Goal: Communication & Community: Answer question/provide support

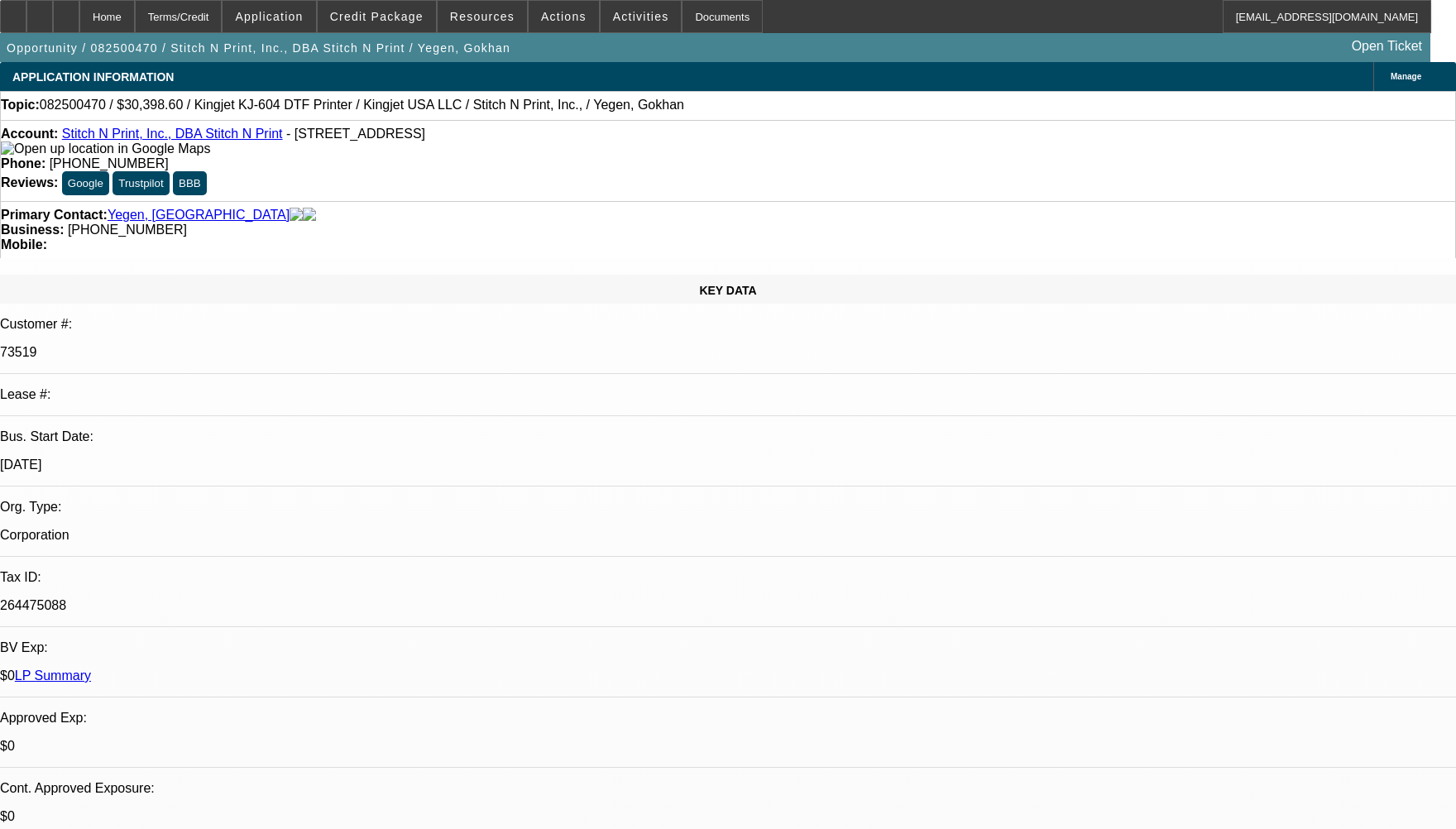
select select "0"
select select "2"
select select "0"
select select "2"
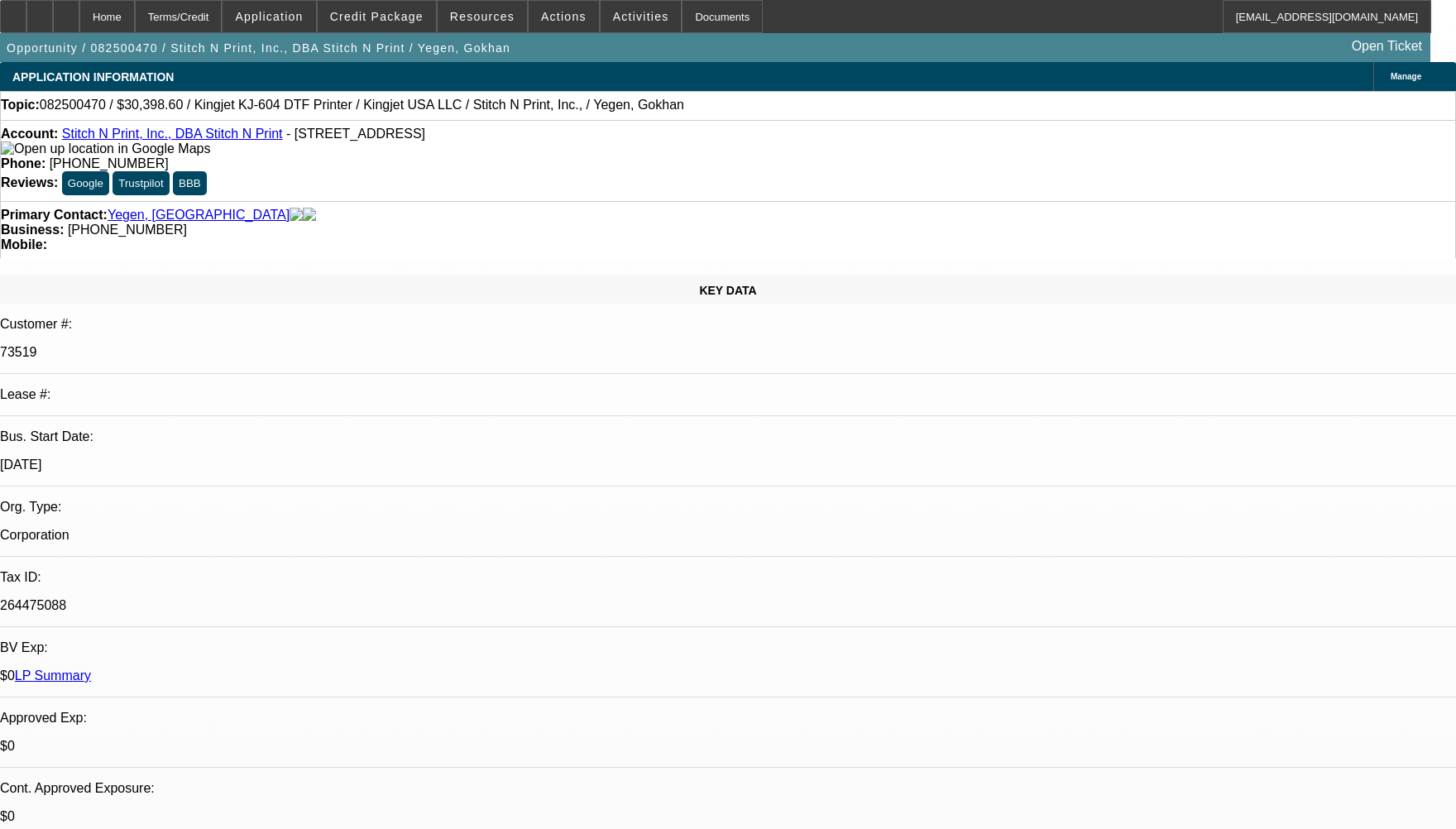
select select "0"
select select "2"
select select "0"
select select "2"
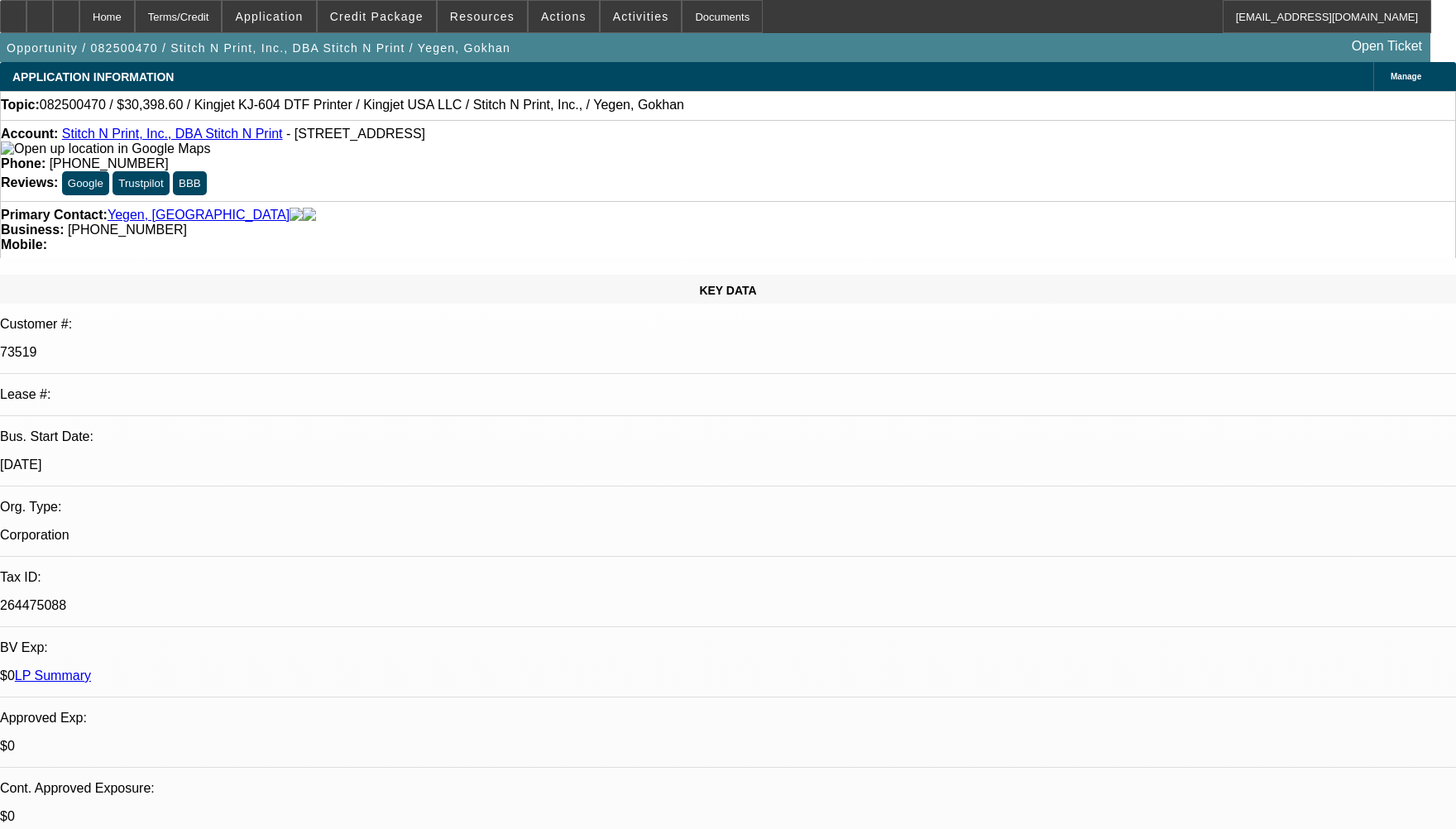
radio input "true"
drag, startPoint x: 1170, startPoint y: 303, endPoint x: 998, endPoint y: 284, distance: 173.0
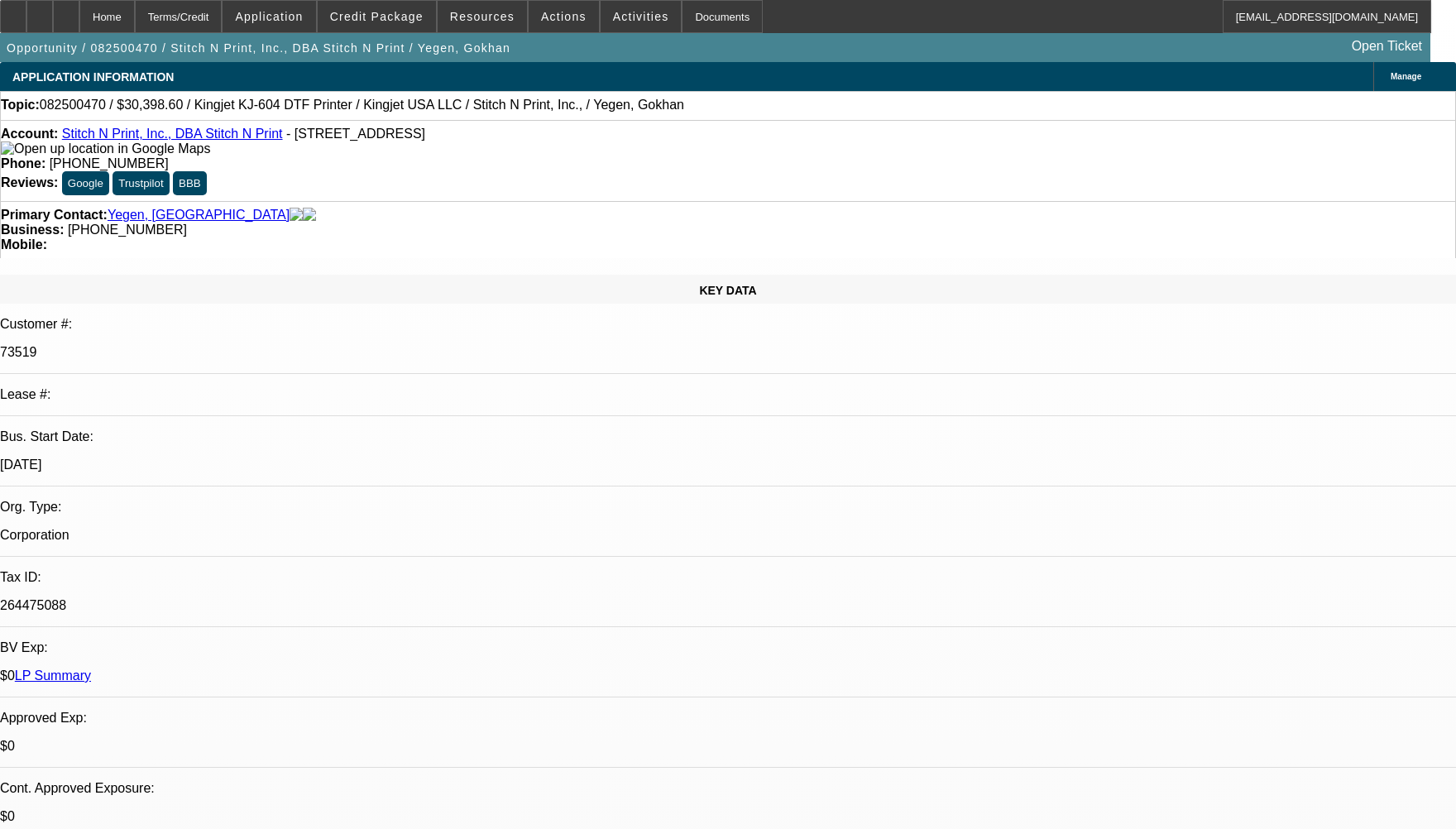
drag, startPoint x: 1035, startPoint y: 299, endPoint x: 1216, endPoint y: 284, distance: 181.6
paste textarea "The customer had two active contracts with us. During the period when those con…"
drag, startPoint x: 1320, startPoint y: 281, endPoint x: 1340, endPoint y: 289, distance: 21.5
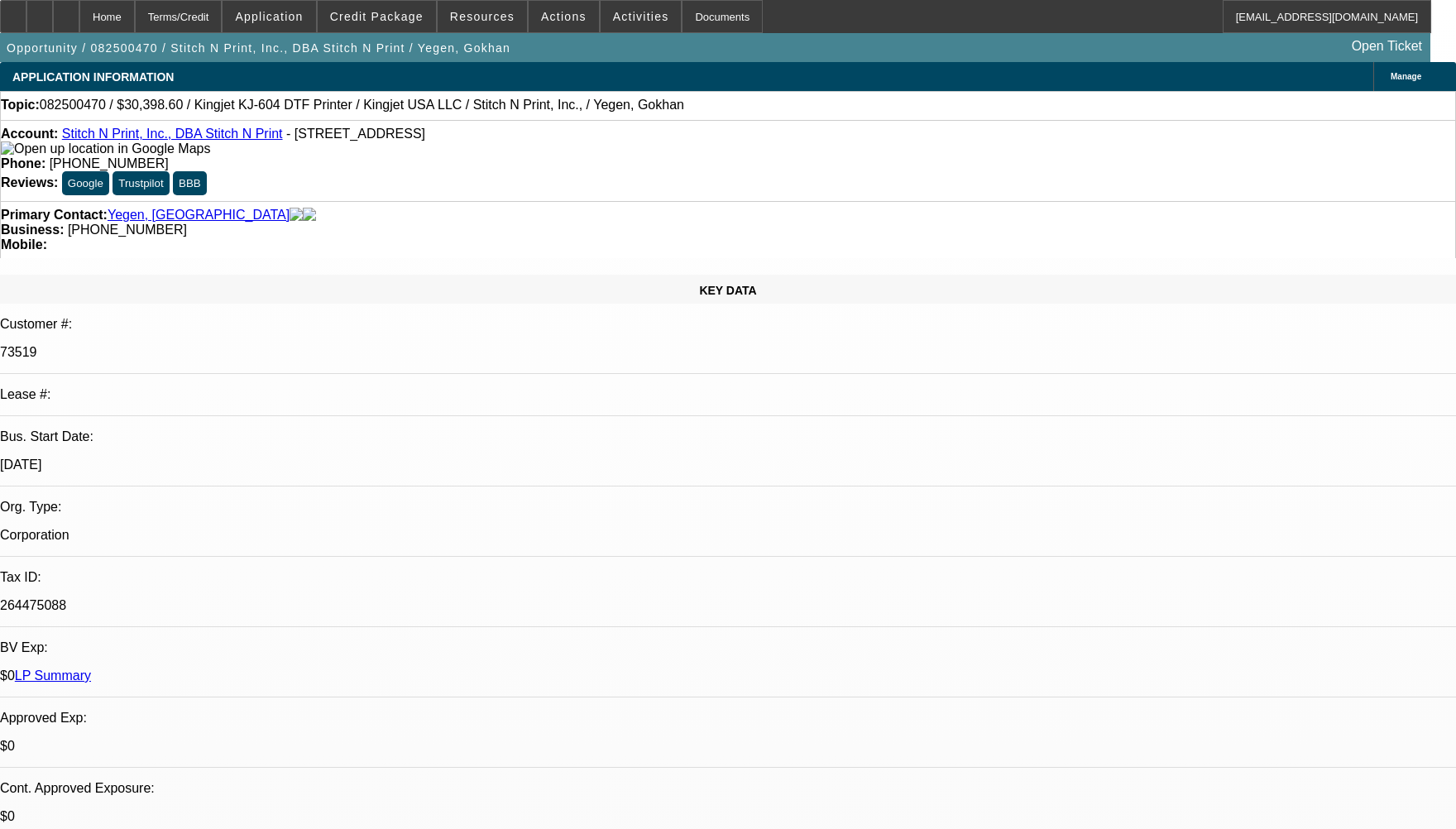
scroll to position [20, 0]
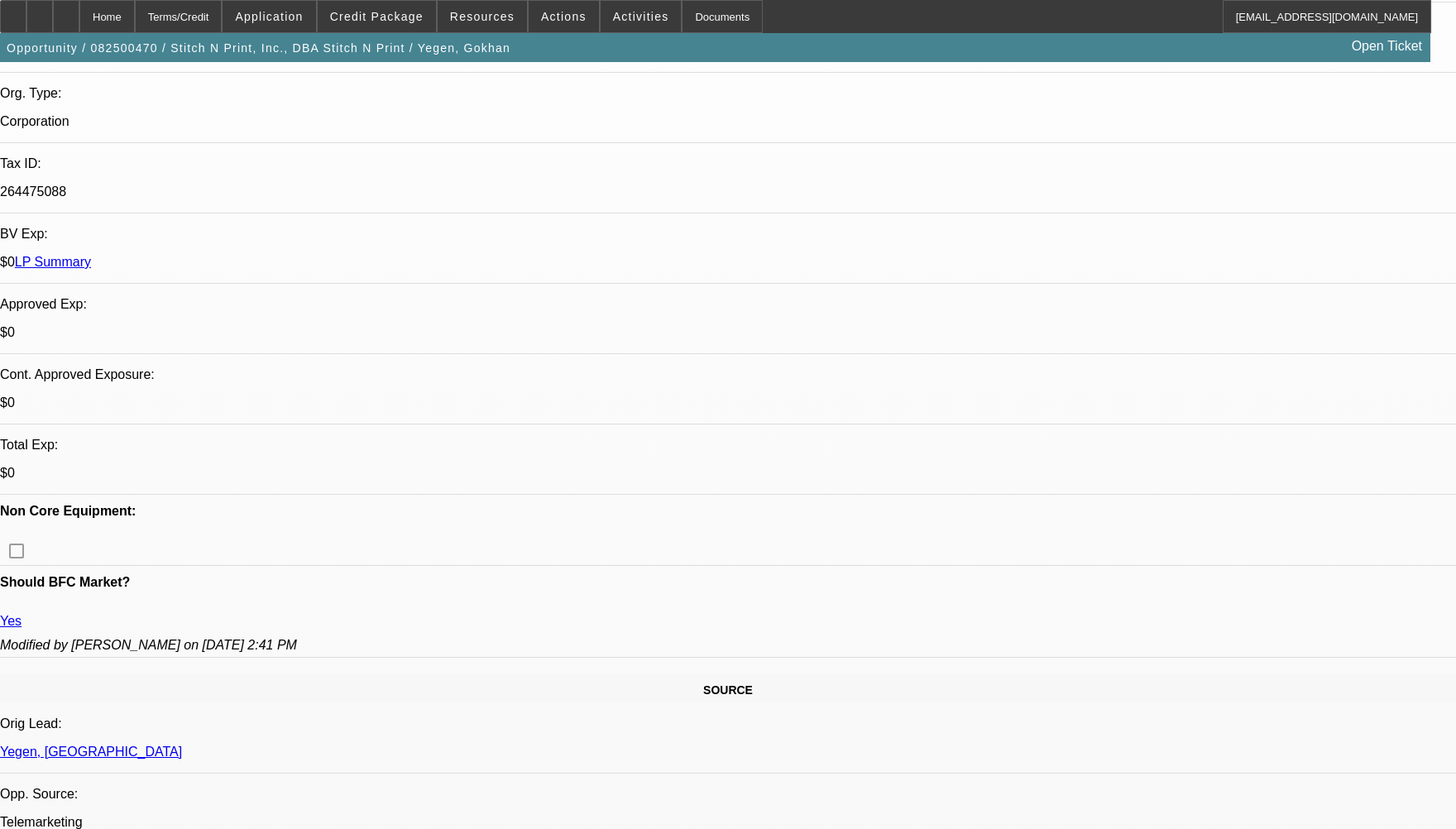
scroll to position [0, 0]
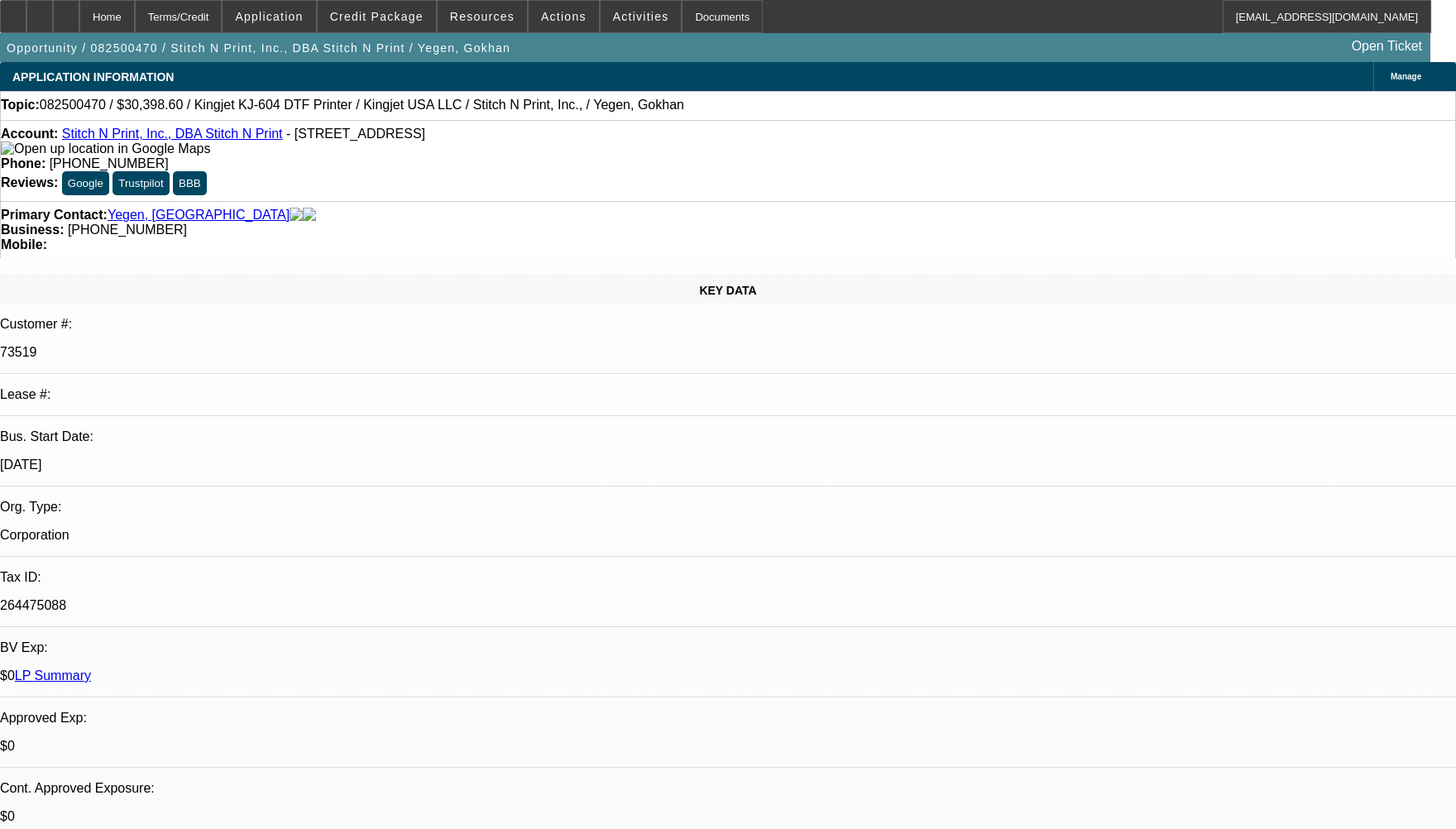
type textarea "The customer had two active contracts with us. During the period when those con…"
radio input "true"
select select "0"
select select "2"
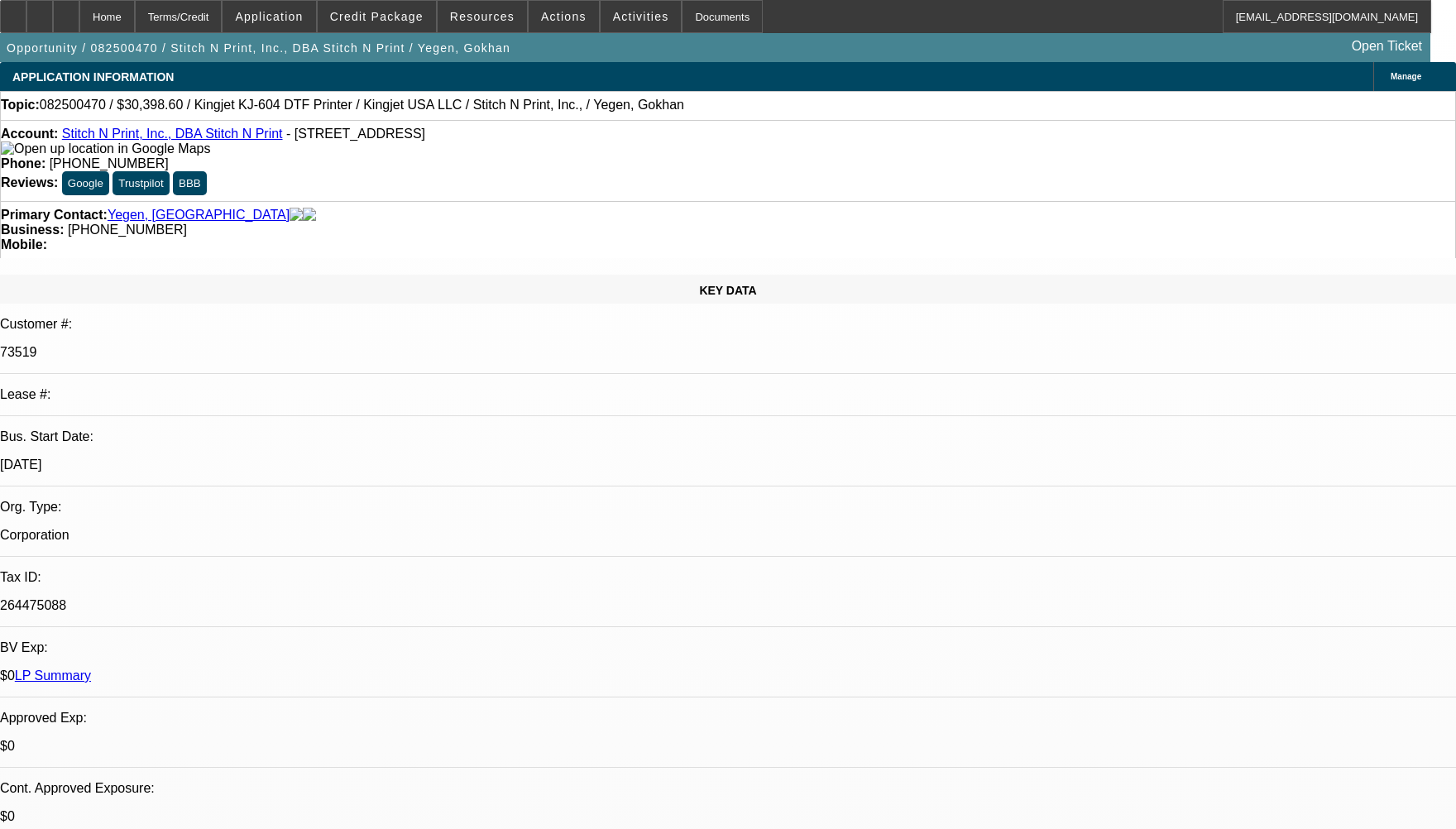
select select "0"
select select "2"
select select "0"
select select "1"
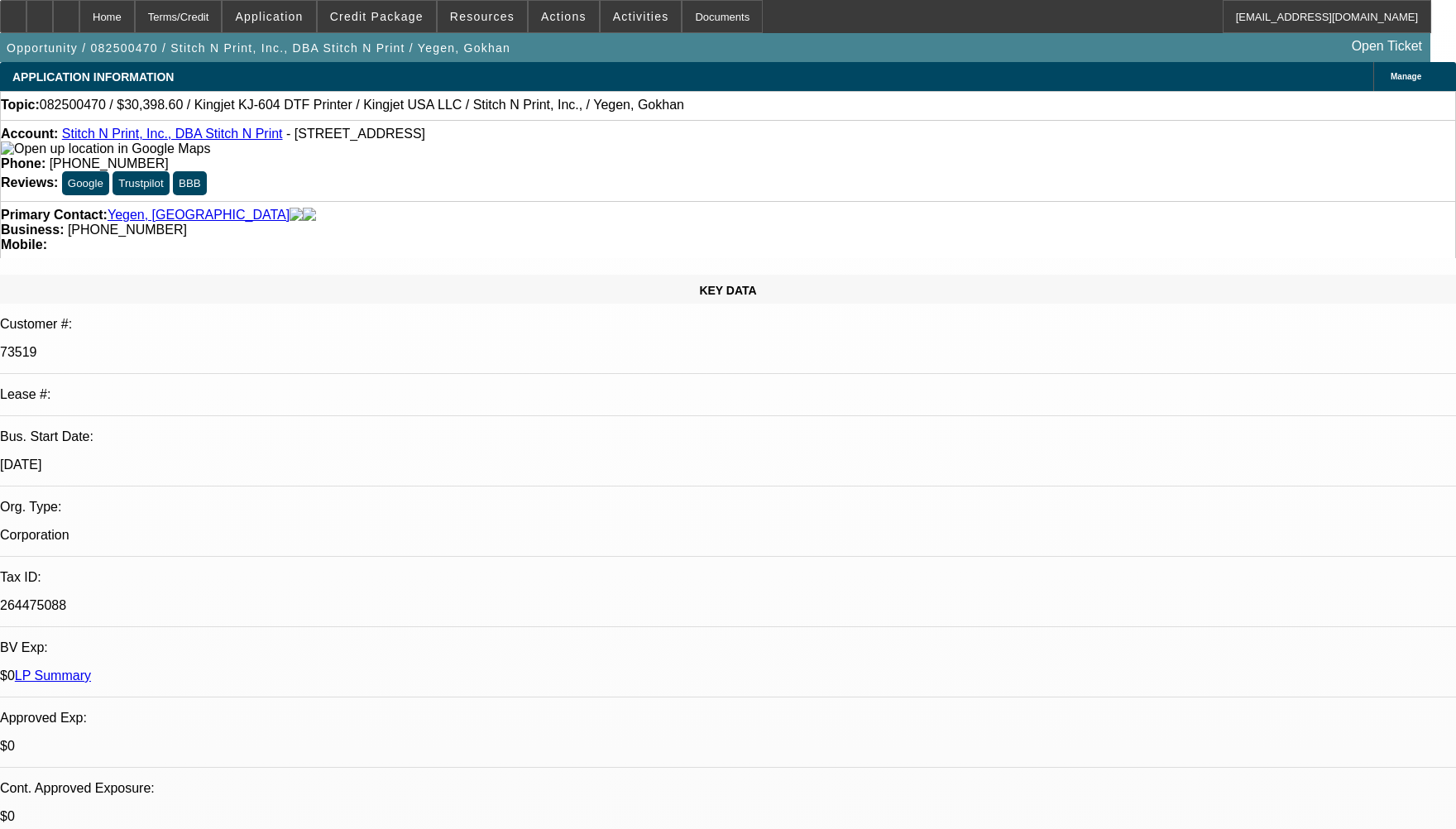
select select "2"
select select "1"
select select "2"
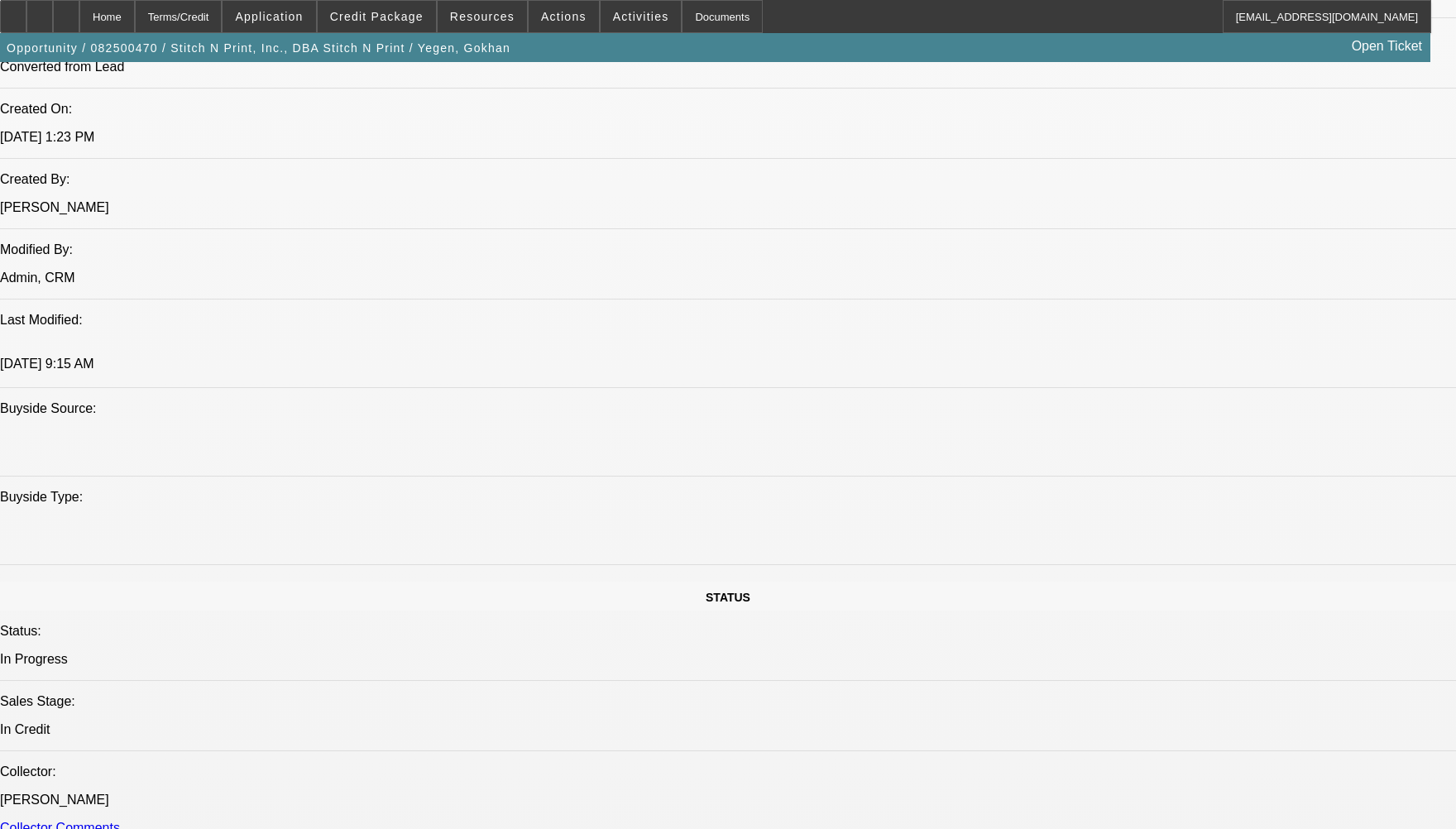
scroll to position [1241, 0]
